Goal: Transaction & Acquisition: Obtain resource

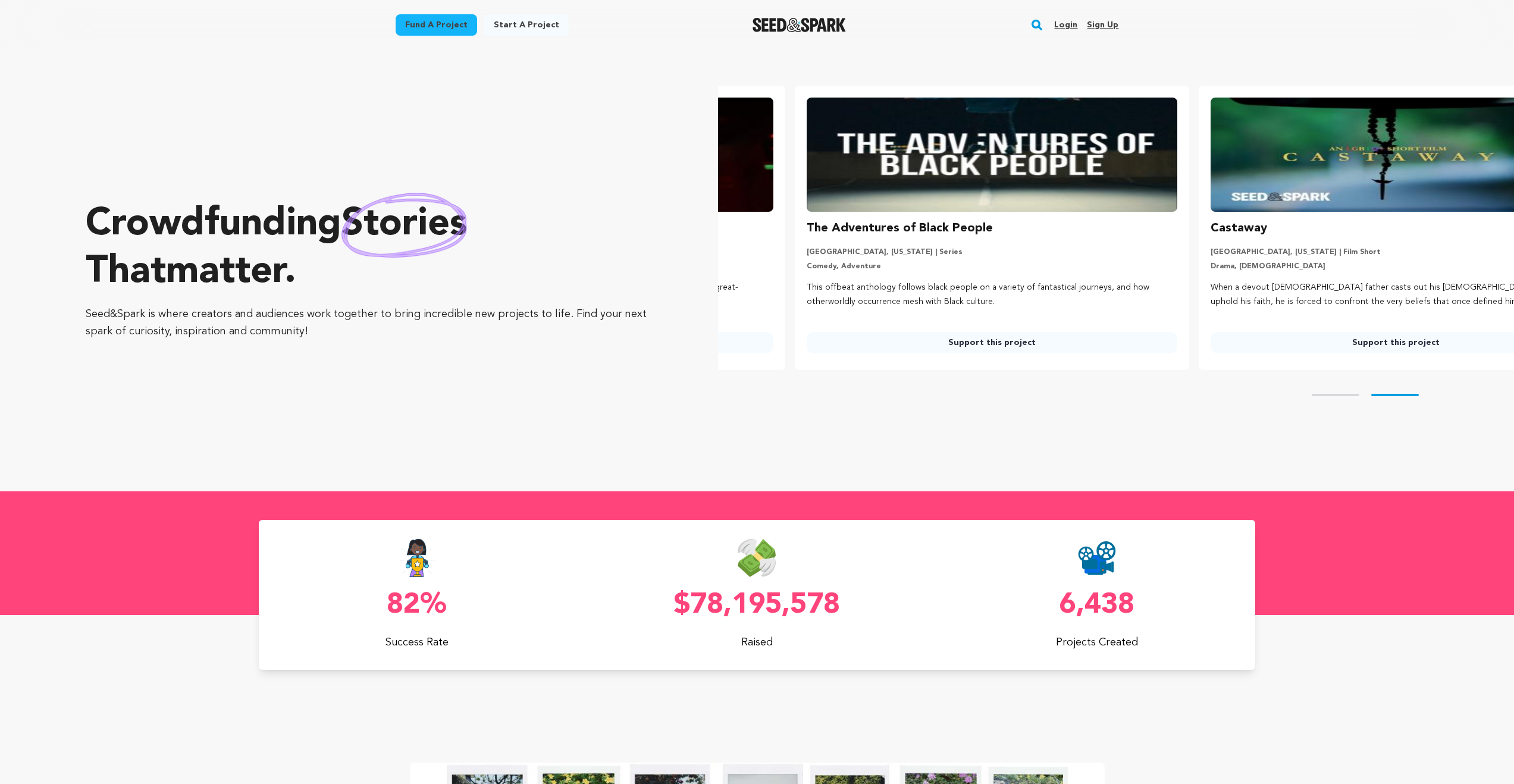
scroll to position [0, 413]
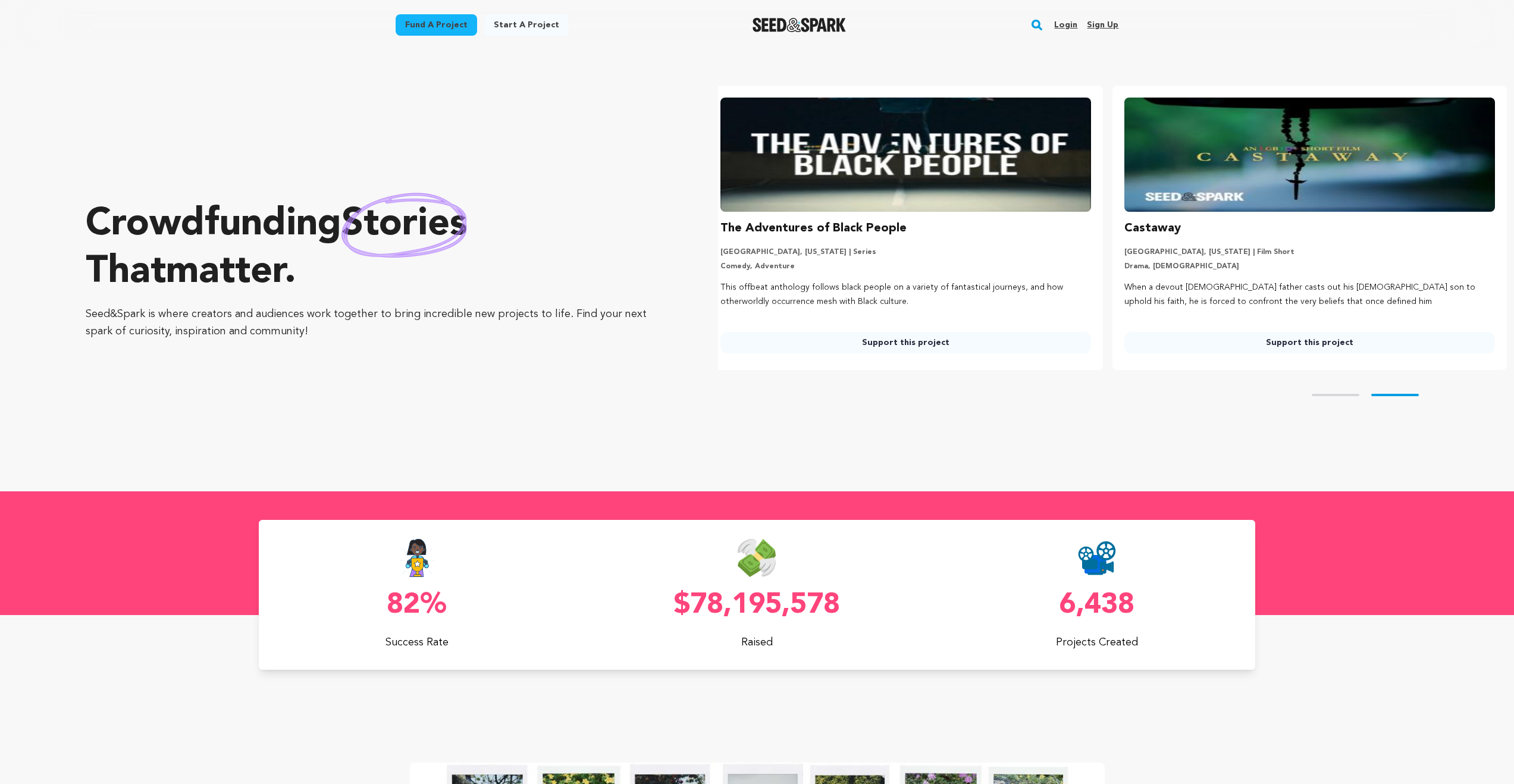
click at [459, 29] on link "Fund a project" at bounding box center [436, 25] width 82 height 22
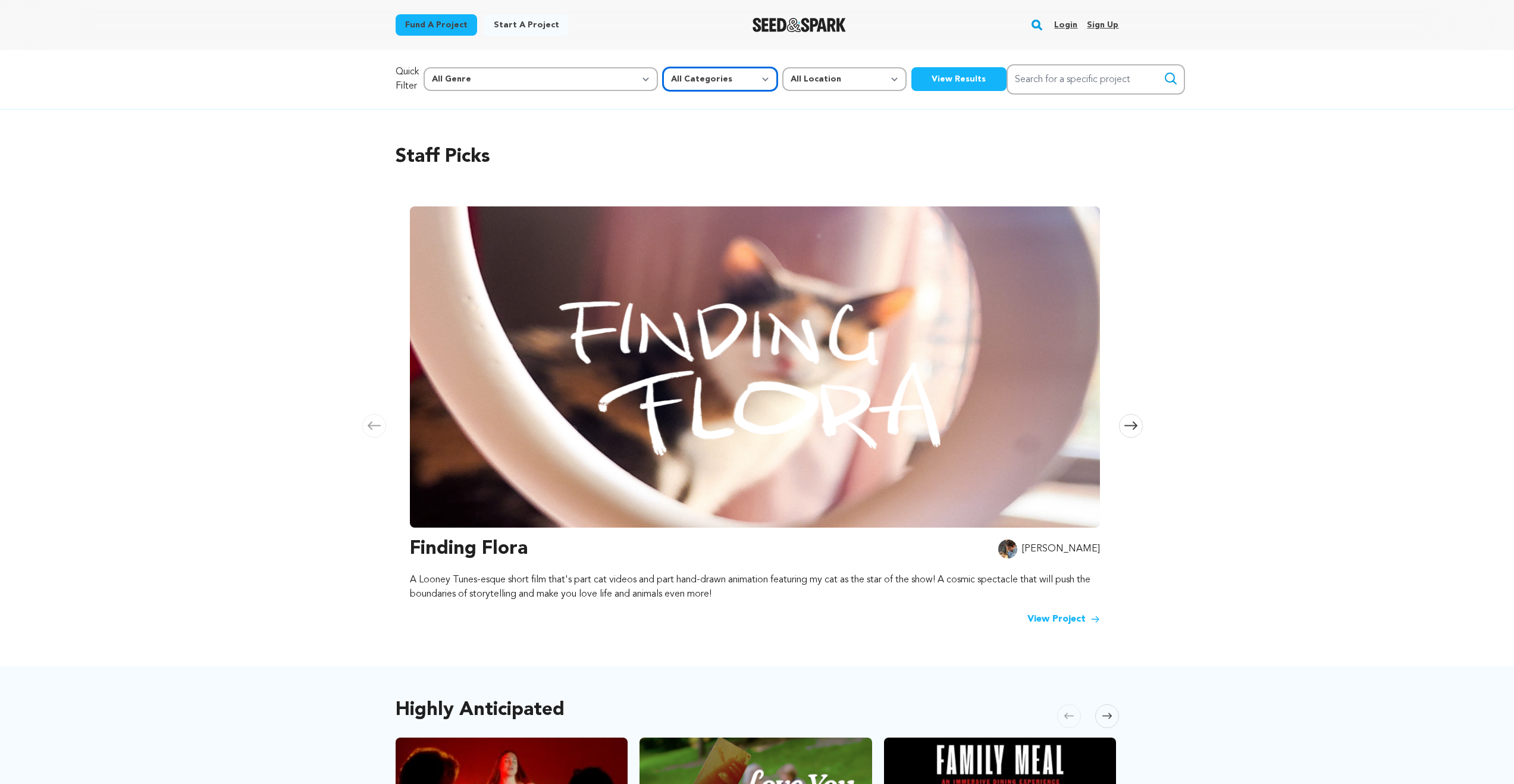
click at [662, 84] on select "All Categories Film Feature Film Short Series Music Video Comics Artist Residen…" at bounding box center [719, 79] width 115 height 24
select select "382"
click at [662, 67] on select "All Categories Film Feature Film Short Series Music Video Comics Artist Residen…" at bounding box center [719, 79] width 115 height 24
click at [911, 76] on button "View Results" at bounding box center [959, 79] width 95 height 24
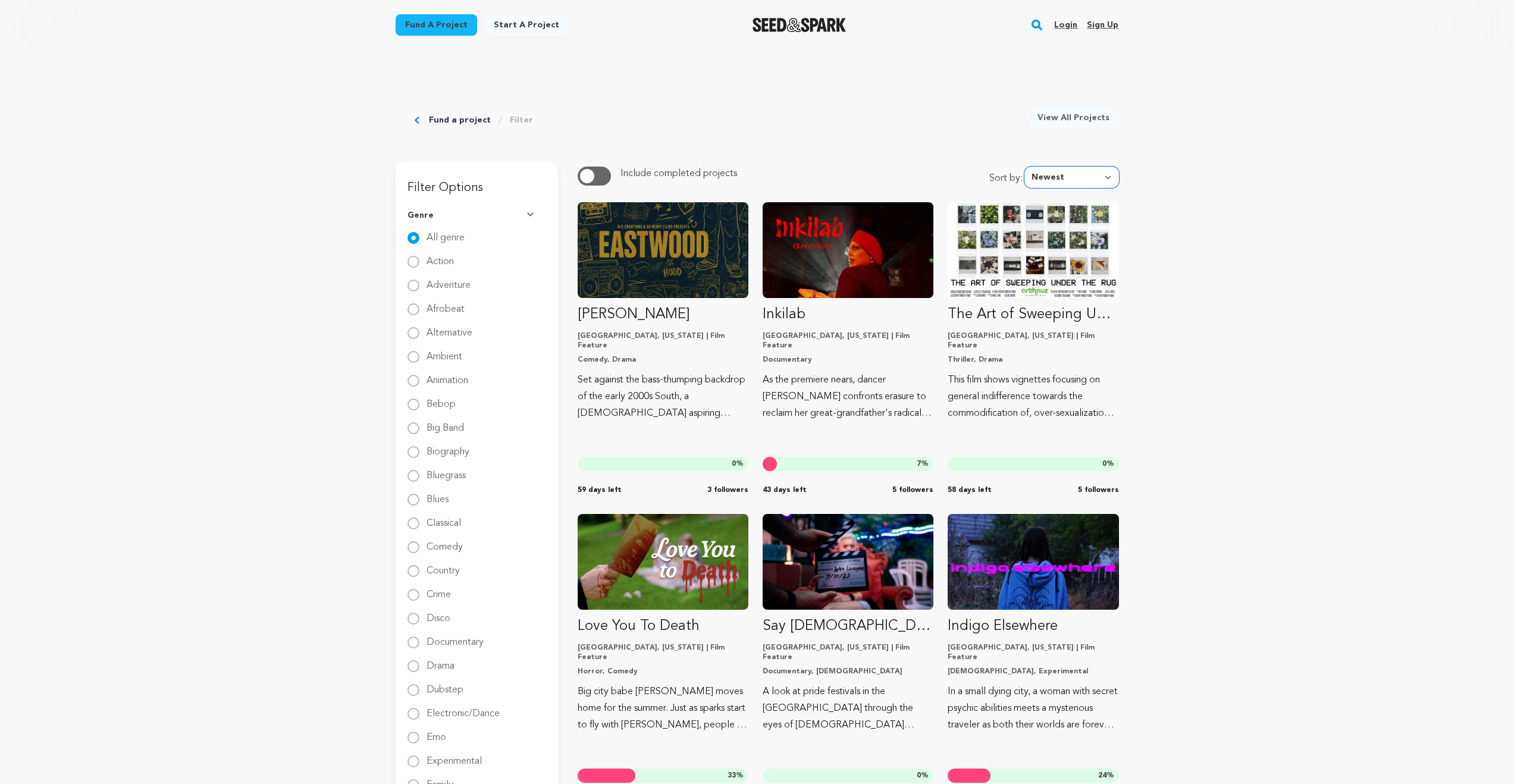
click at [1078, 169] on select "Newest Most Popular Most Funded Trending Now Ending Now Amount Raised" at bounding box center [1072, 177] width 95 height 22
click at [1027, 166] on select "Newest Most Popular Most Funded Trending Now Ending Now Amount Raised" at bounding box center [1072, 177] width 95 height 22
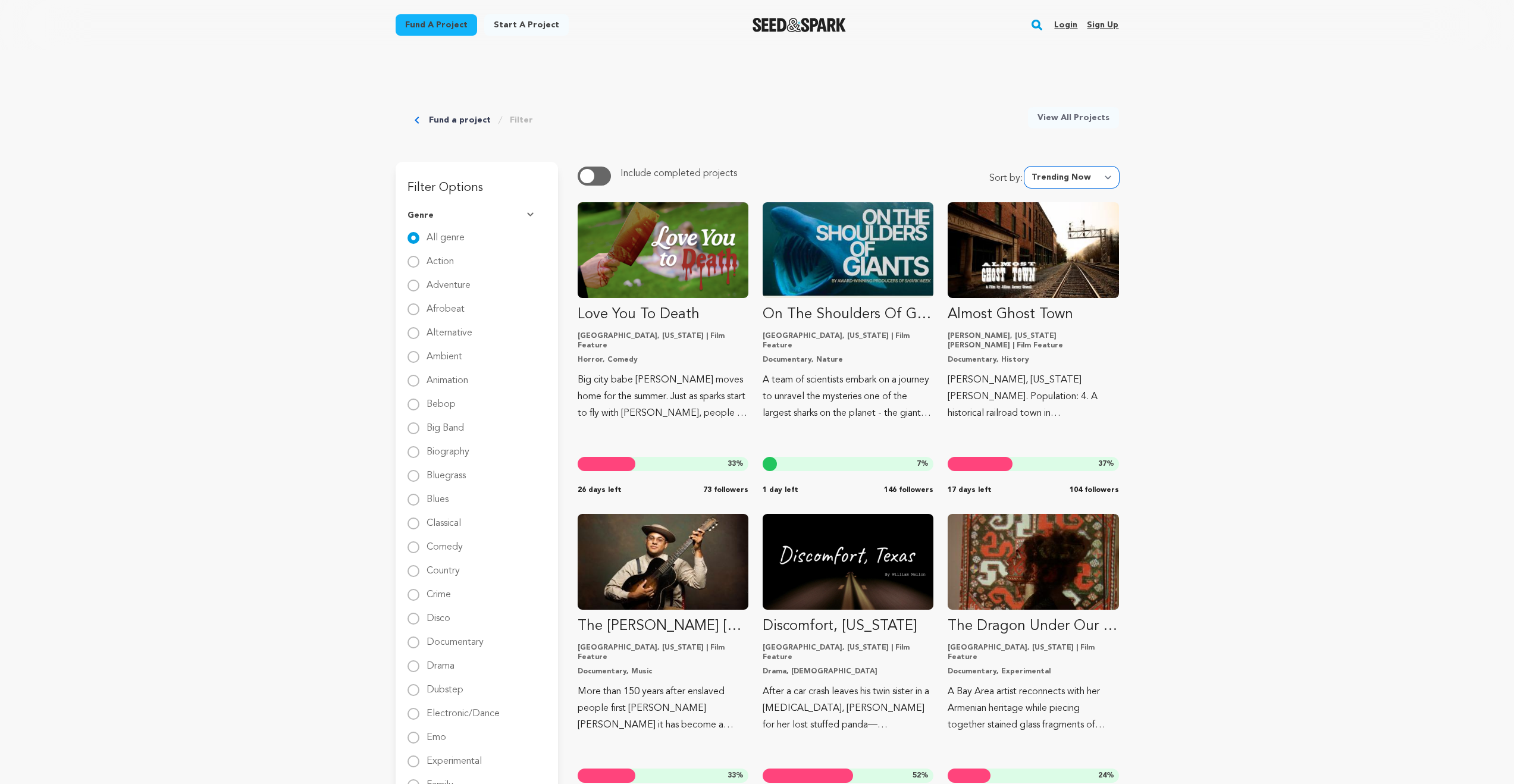
click at [1070, 179] on select "Newest Most Popular Most Funded Trending Now Ending Now Amount Raised" at bounding box center [1072, 177] width 95 height 22
click at [1027, 166] on select "Newest Most Popular Most Funded Trending Now Ending Now Amount Raised" at bounding box center [1072, 177] width 95 height 22
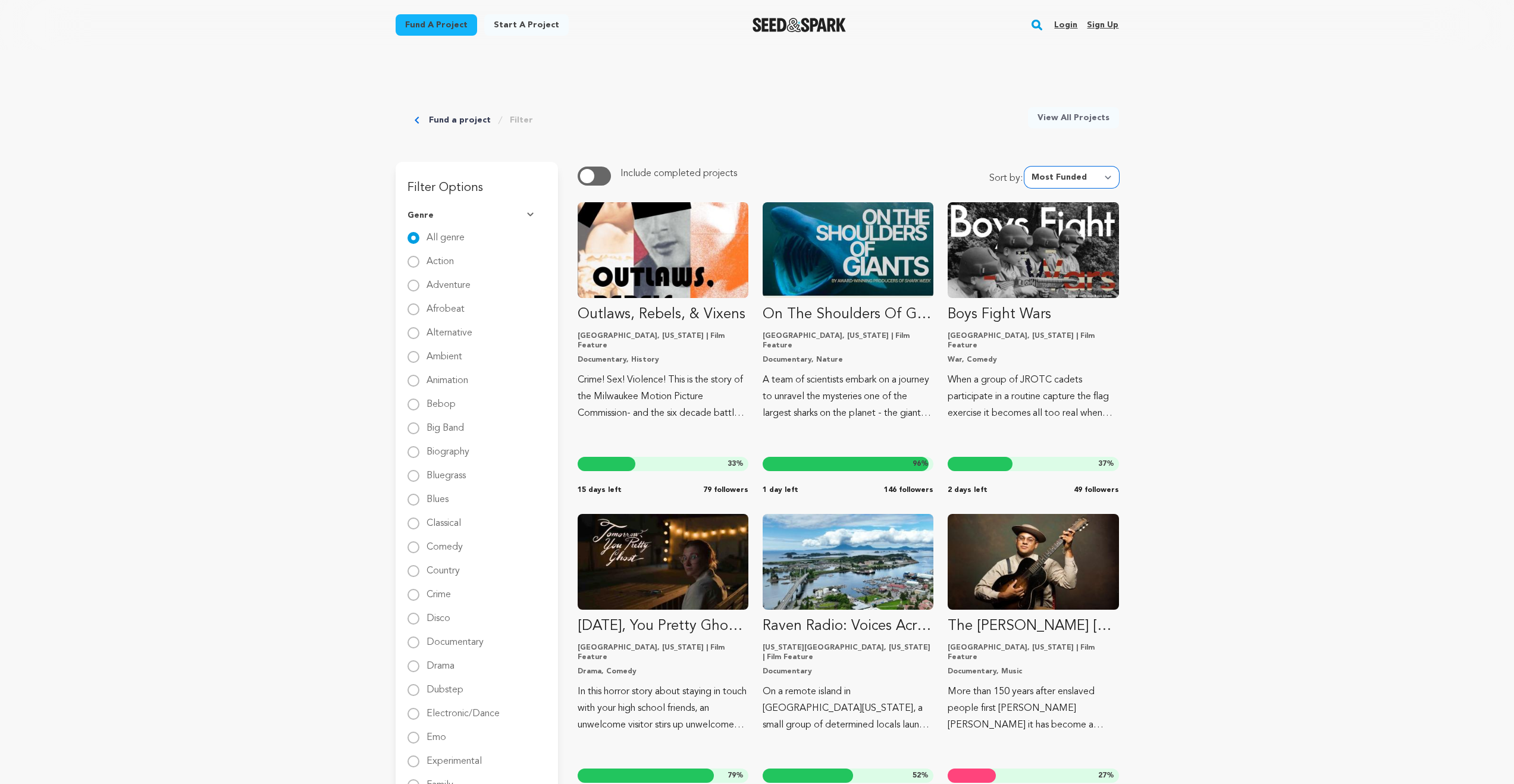
click at [1047, 172] on select "Newest Most Popular Most Funded Trending Now Ending Now Amount Raised" at bounding box center [1072, 177] width 95 height 22
select select "most_popular"
click at [1027, 166] on select "Newest Most Popular Most Funded Trending Now Ending Now Amount Raised" at bounding box center [1072, 177] width 95 height 22
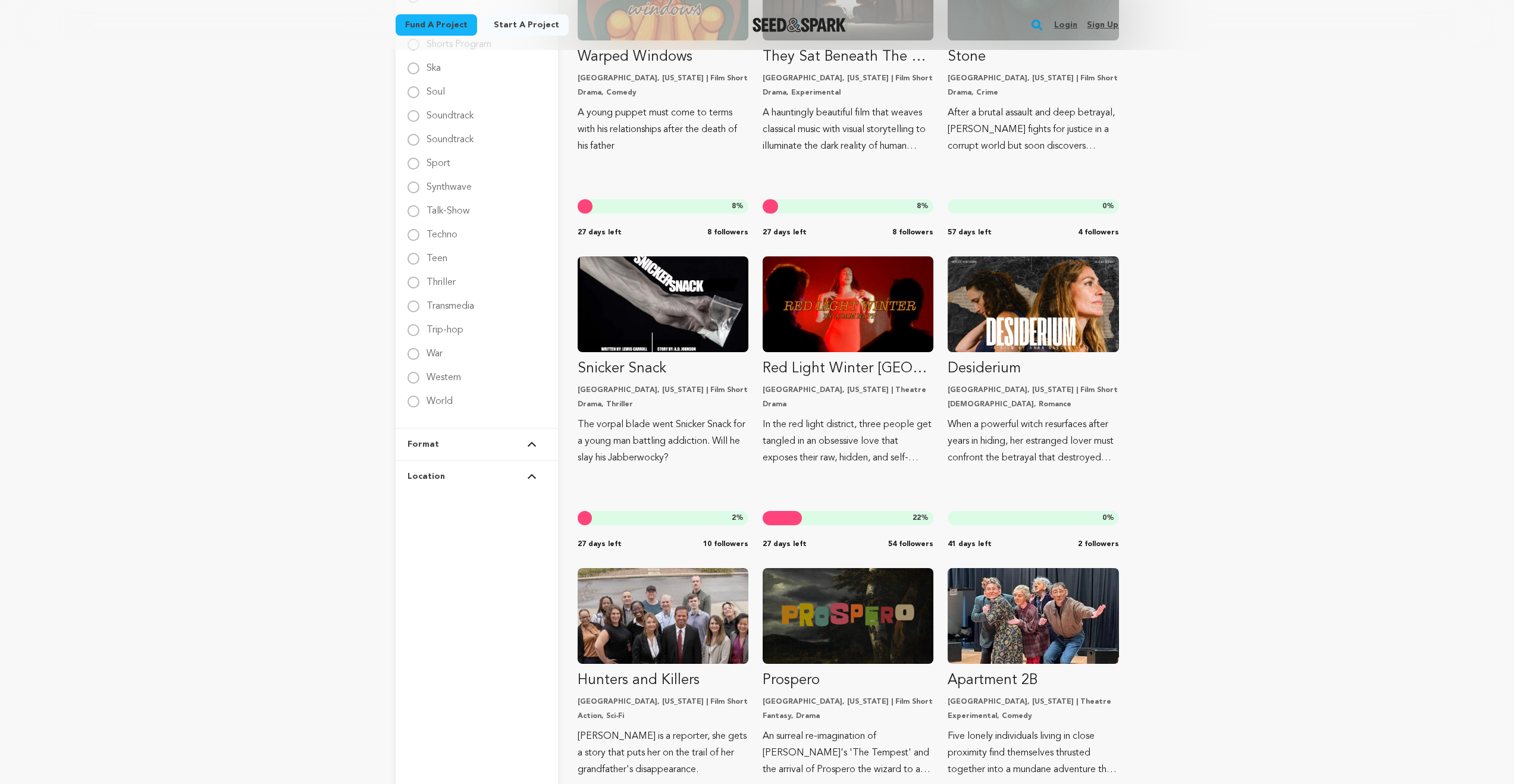
scroll to position [2158, 0]
